Goal: Navigation & Orientation: Find specific page/section

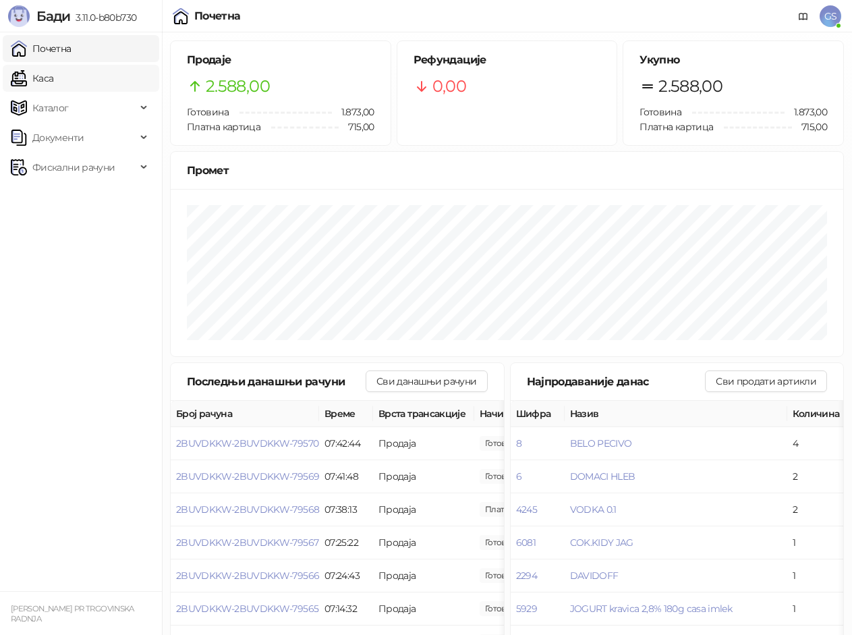
click at [53, 76] on link "Каса" at bounding box center [32, 78] width 42 height 27
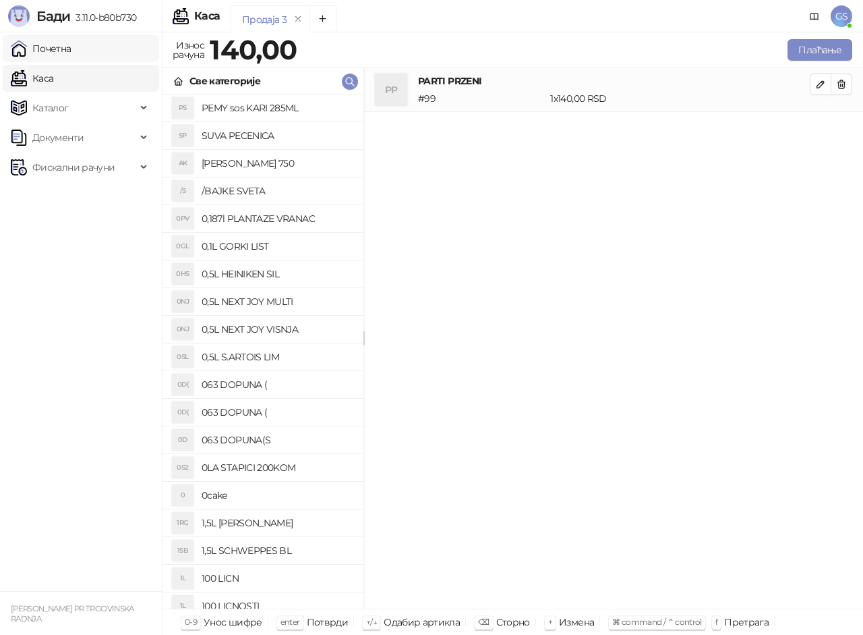
click at [72, 53] on link "Почетна" at bounding box center [41, 48] width 61 height 27
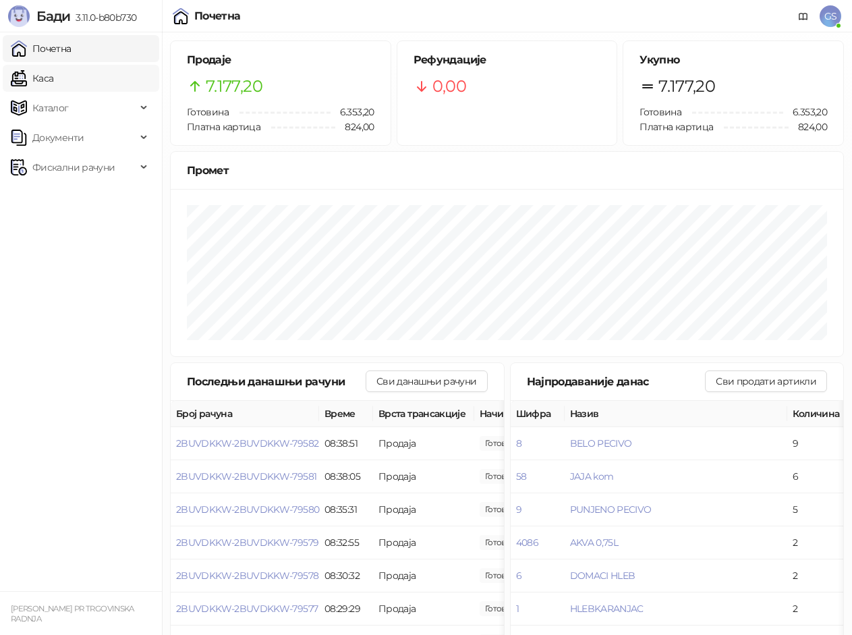
click at [53, 78] on link "Каса" at bounding box center [32, 78] width 42 height 27
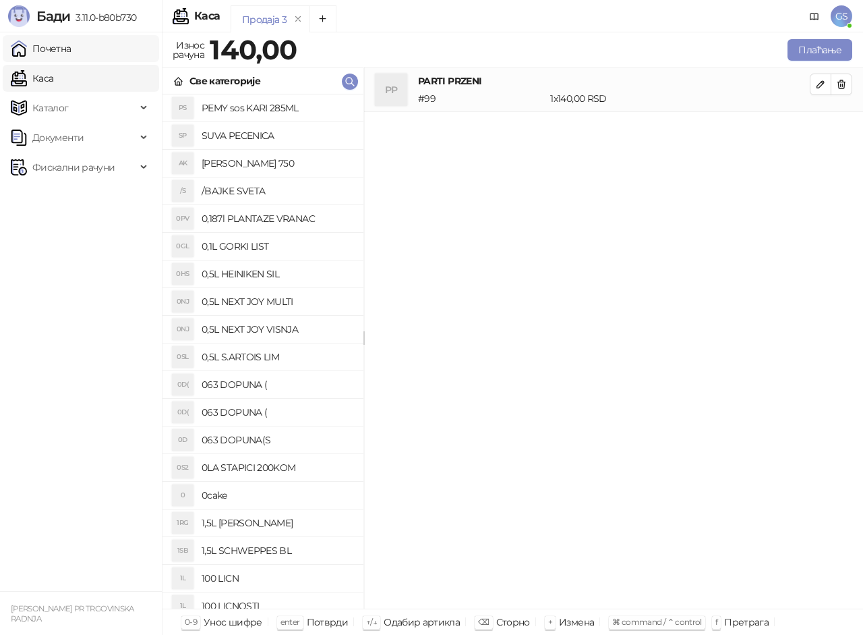
click at [72, 49] on link "Почетна" at bounding box center [41, 48] width 61 height 27
